Goal: Task Accomplishment & Management: Use online tool/utility

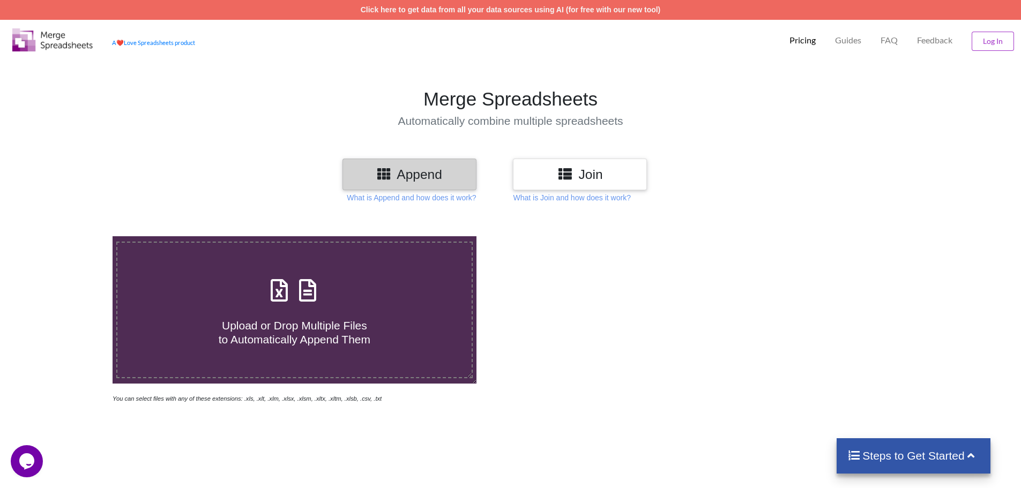
click at [803, 43] on p "Pricing" at bounding box center [802, 40] width 26 height 11
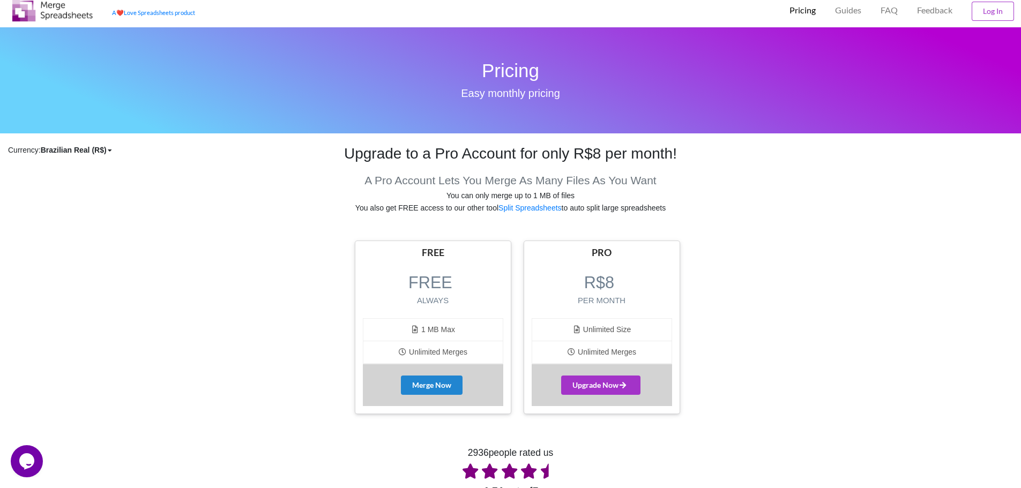
scroll to position [214, 0]
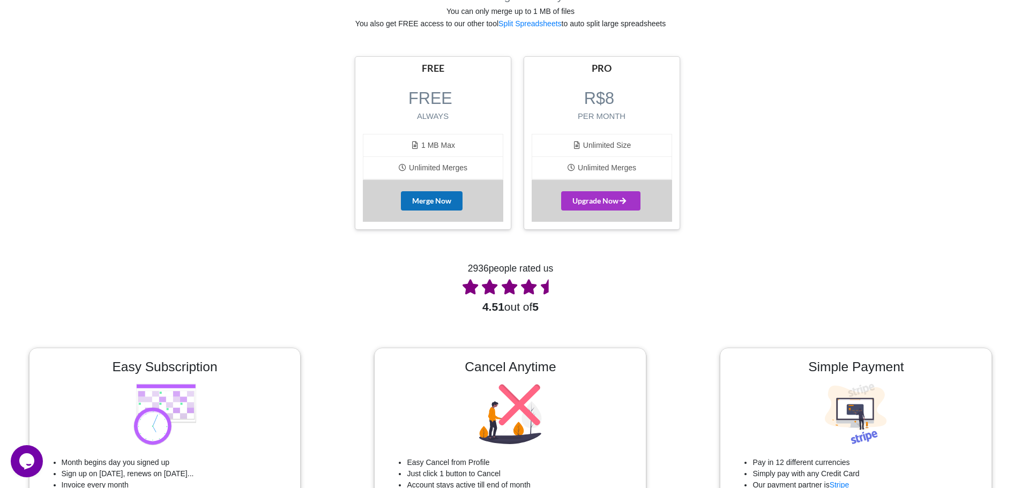
click at [434, 211] on button "Merge Now" at bounding box center [432, 200] width 62 height 19
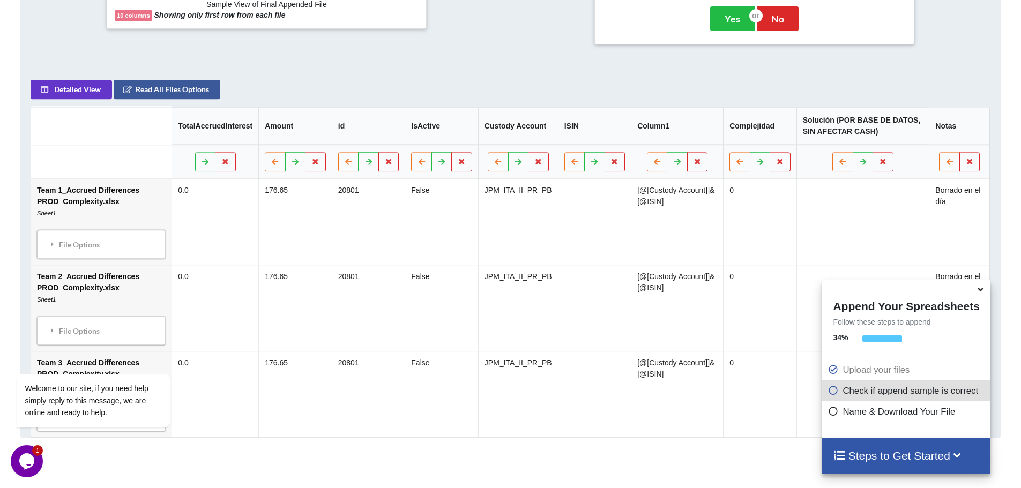
scroll to position [491, 0]
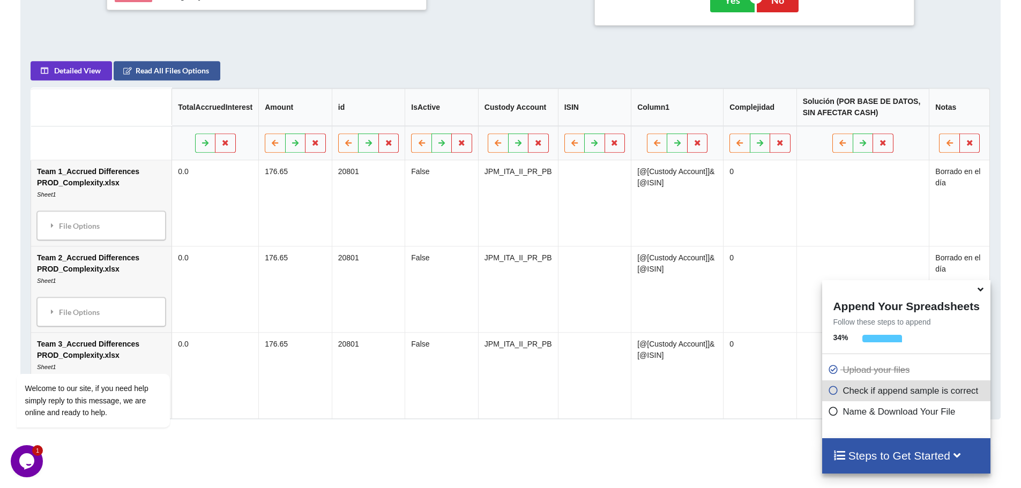
click at [981, 293] on icon at bounding box center [980, 288] width 11 height 10
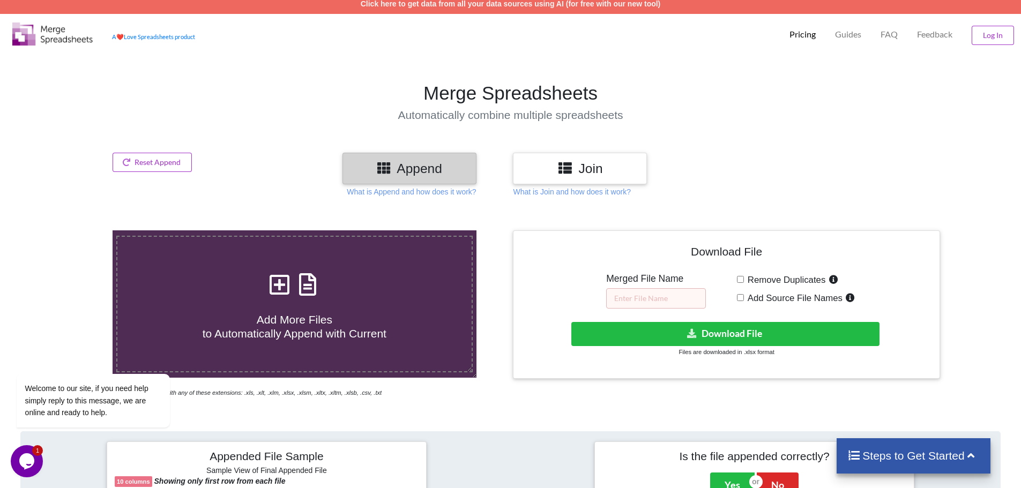
scroll to position [0, 0]
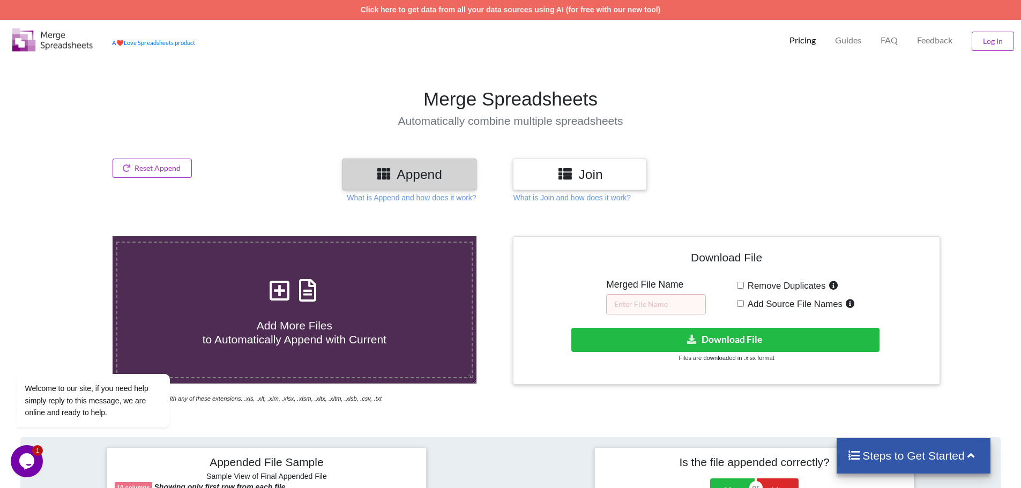
scroll to position [214, 0]
